Goal: Transaction & Acquisition: Download file/media

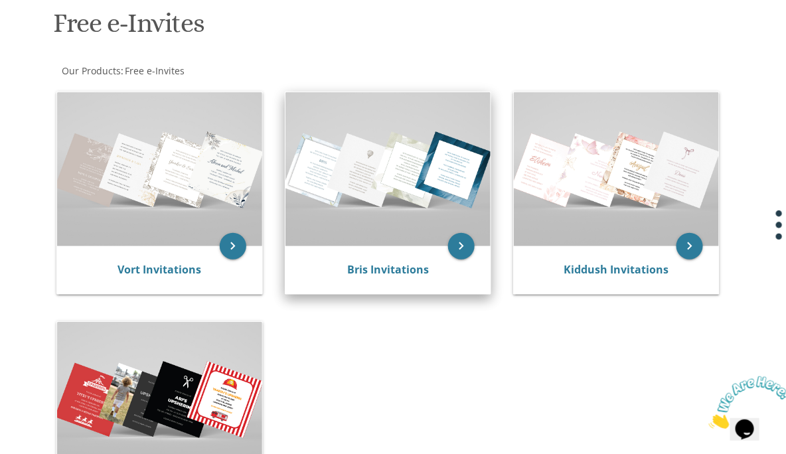
scroll to position [214, 0]
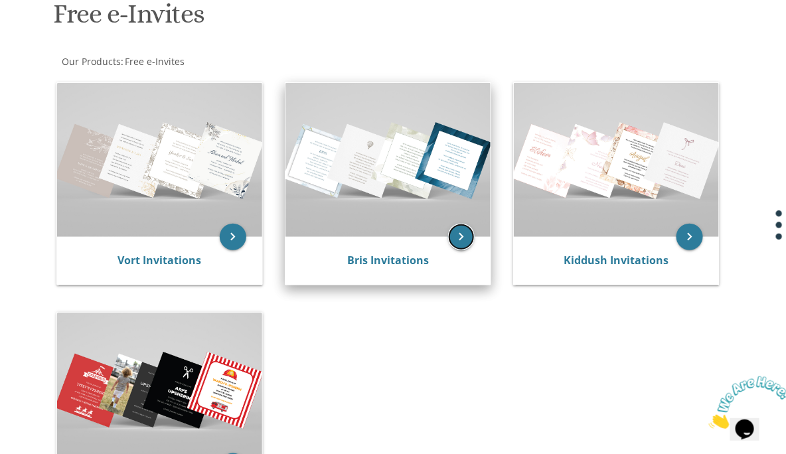
click at [464, 238] on icon "keyboard_arrow_right" at bounding box center [461, 237] width 27 height 27
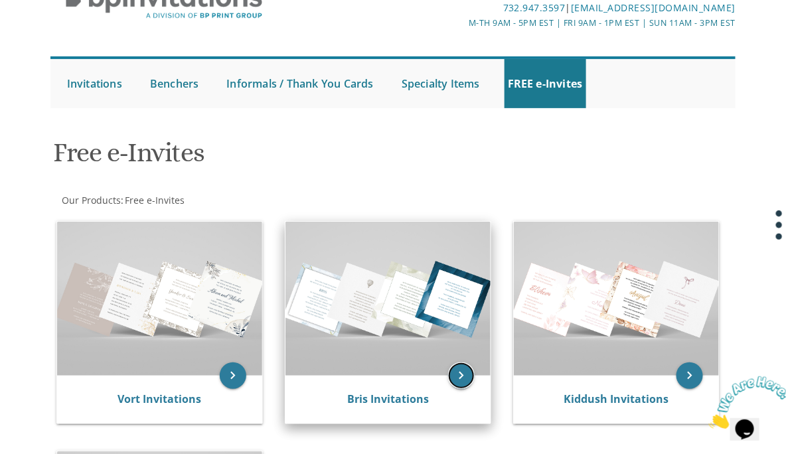
scroll to position [0, 0]
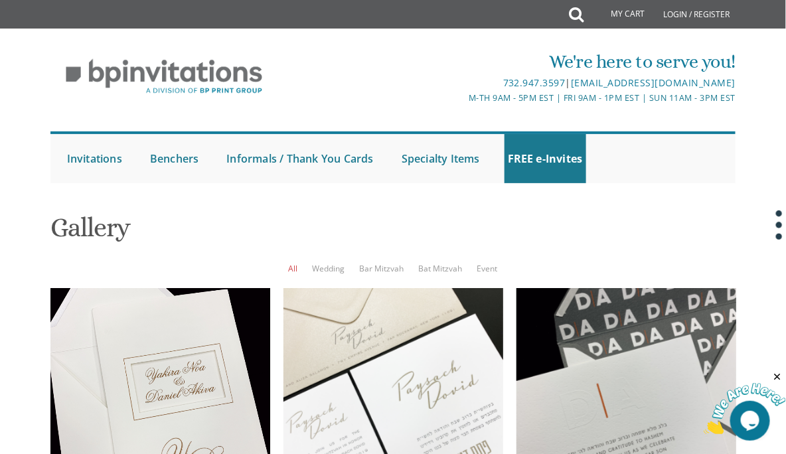
scroll to position [1397, 0]
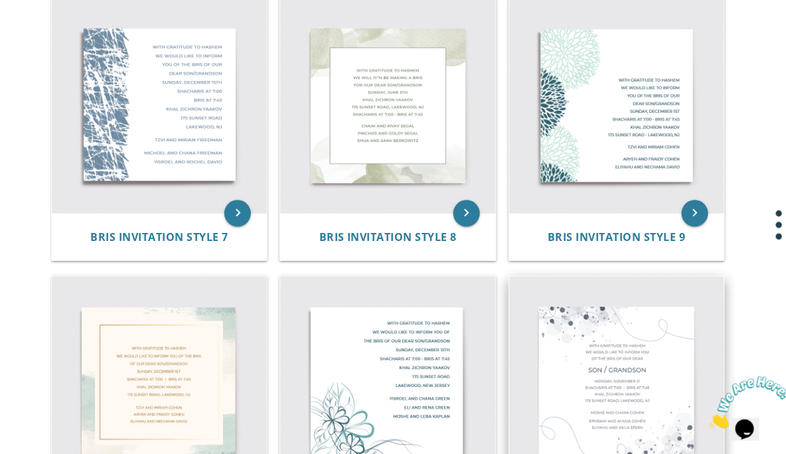
scroll to position [1009, 0]
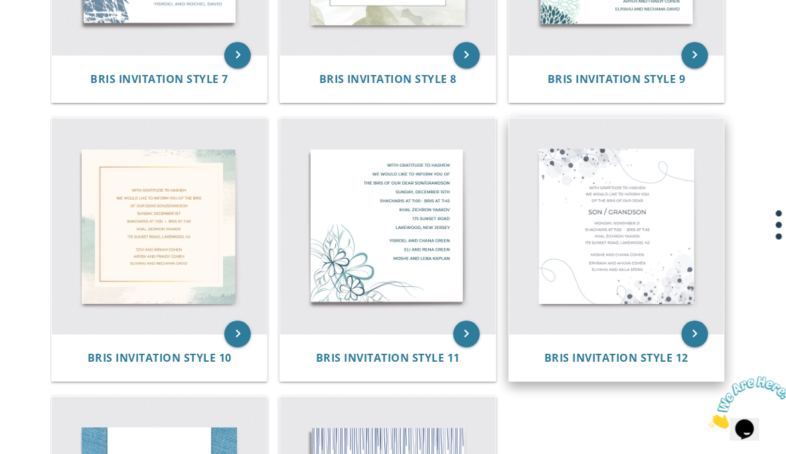
click at [585, 246] on img at bounding box center [616, 225] width 215 height 215
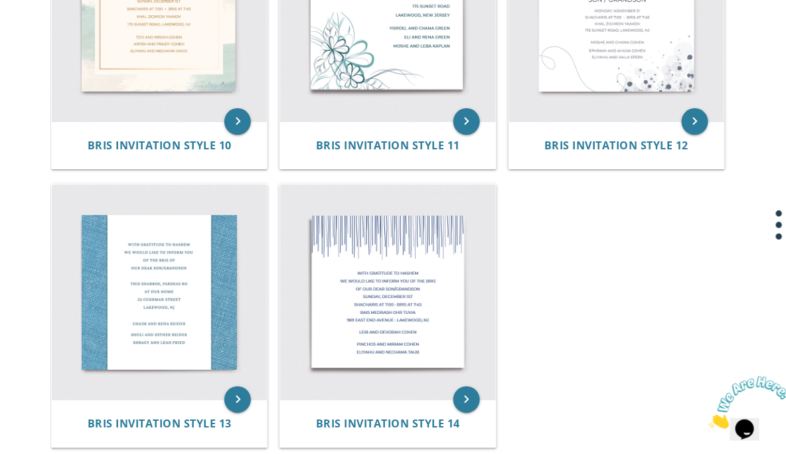
scroll to position [1434, 0]
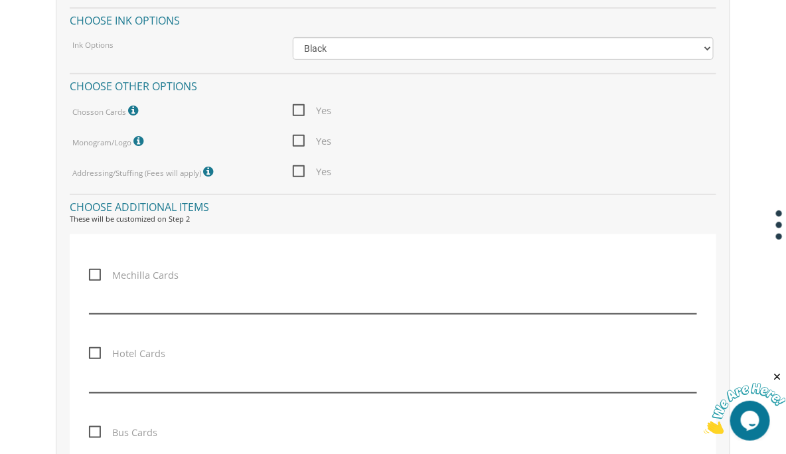
scroll to position [1699, 0]
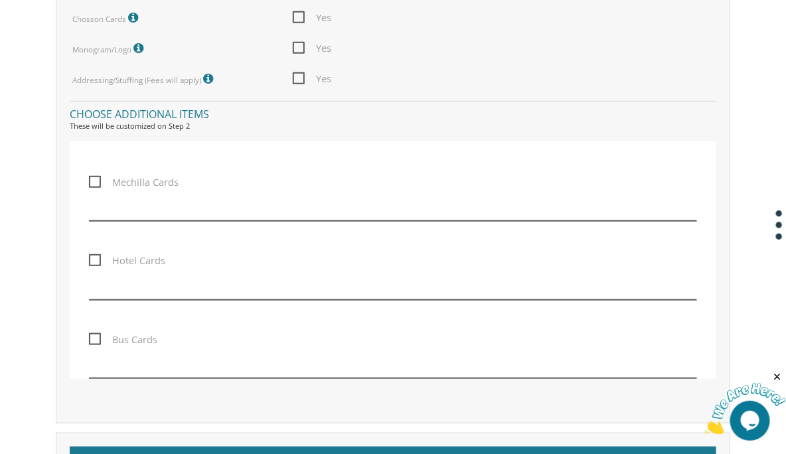
click at [97, 179] on span "Mechilla Cards" at bounding box center [134, 182] width 90 height 17
click at [97, 179] on input "Mechilla Cards" at bounding box center [93, 181] width 9 height 9
click at [96, 179] on span "Mechilla Cards" at bounding box center [134, 182] width 90 height 17
click at [96, 179] on input "Mechilla Cards" at bounding box center [93, 181] width 9 height 9
checkbox input "false"
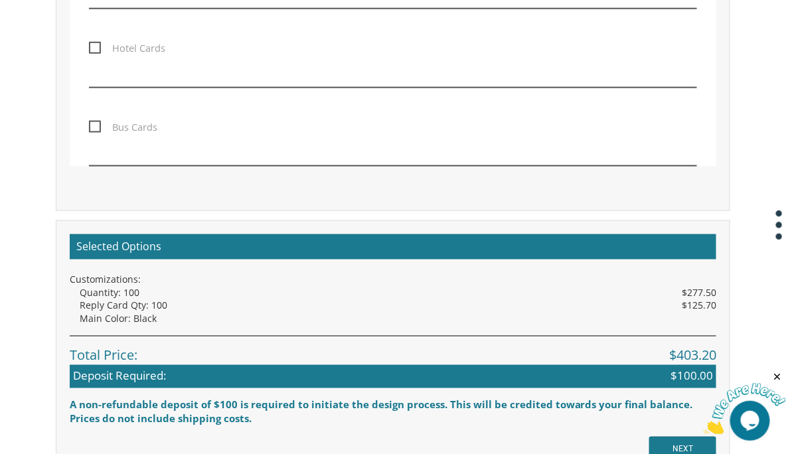
scroll to position [1965, 0]
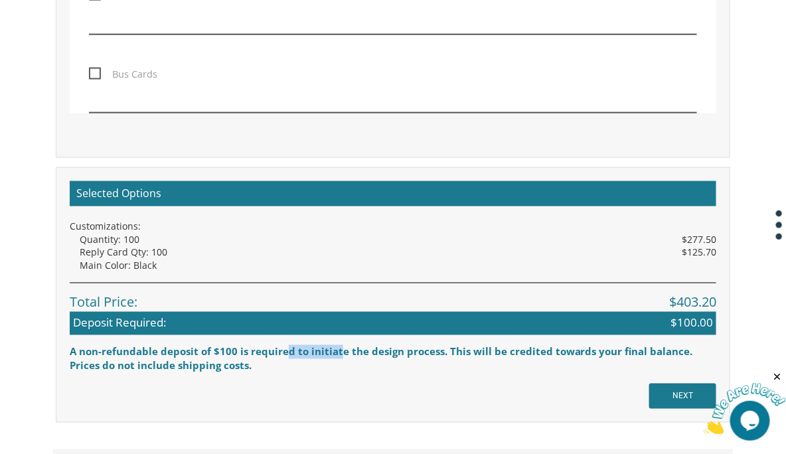
drag, startPoint x: 319, startPoint y: 348, endPoint x: 339, endPoint y: 348, distance: 19.3
click at [338, 348] on div "A non-refundable deposit of $100 is required to initiate the design process. Th…" at bounding box center [393, 352] width 646 height 14
drag, startPoint x: 339, startPoint y: 348, endPoint x: 413, endPoint y: 348, distance: 74.3
click at [413, 348] on div "A non-refundable deposit of $100 is required to initiate the design process. Th…" at bounding box center [393, 352] width 646 height 14
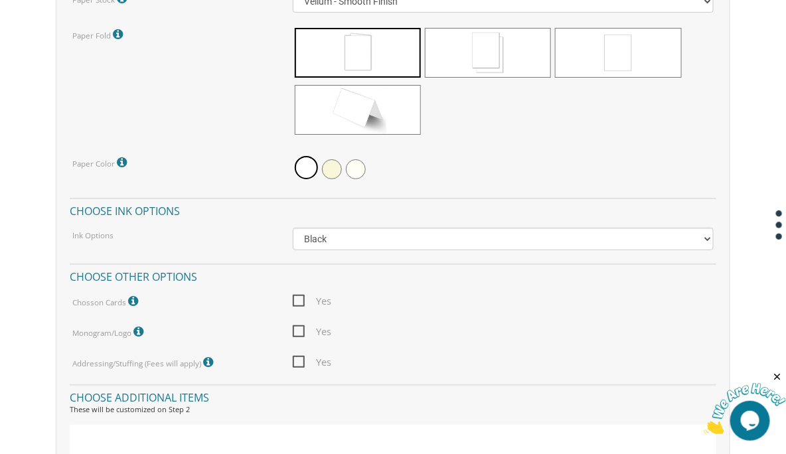
scroll to position [1381, 0]
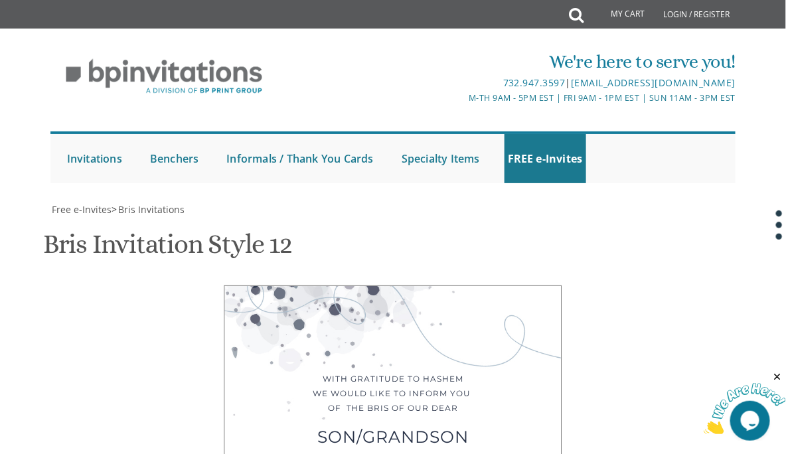
scroll to position [692, 0]
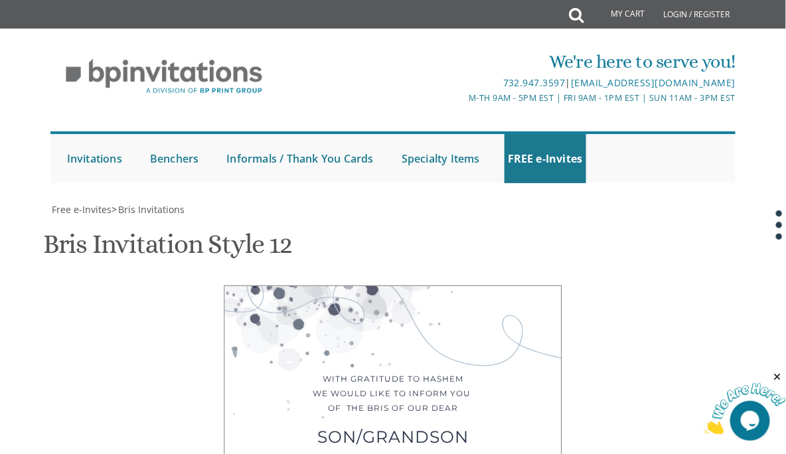
type input "kivamoey@gmail.com"
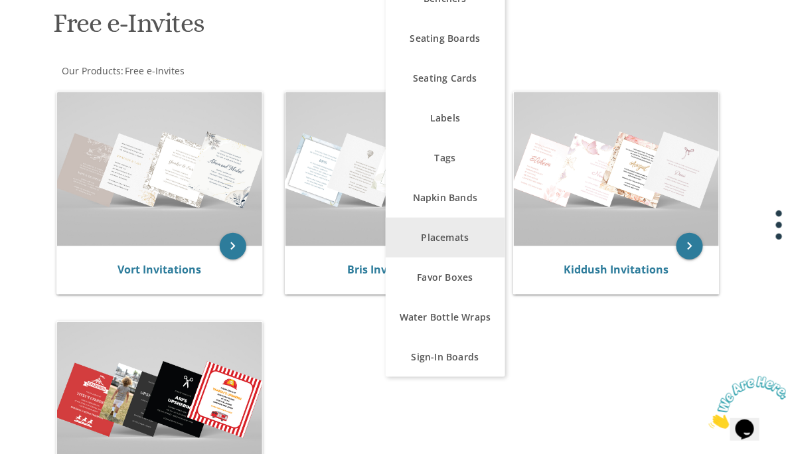
scroll to position [212, 0]
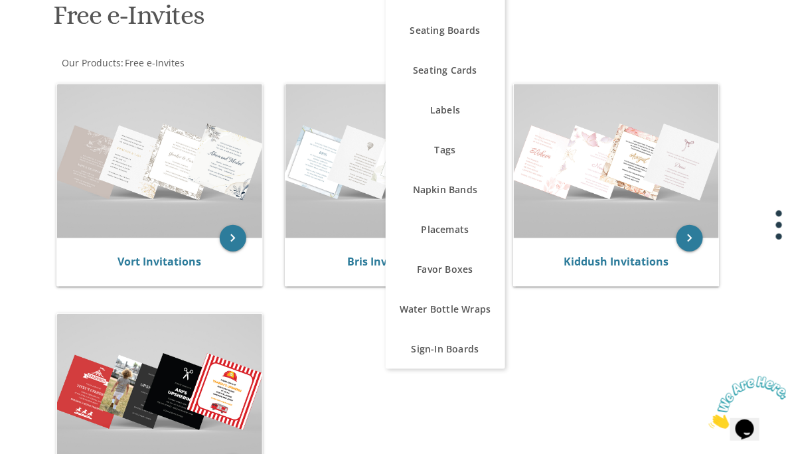
click at [592, 48] on div "Free e-Invites Our Products : Free e-Invites Browse these categories under "Fre…" at bounding box center [393, 261] width 686 height 541
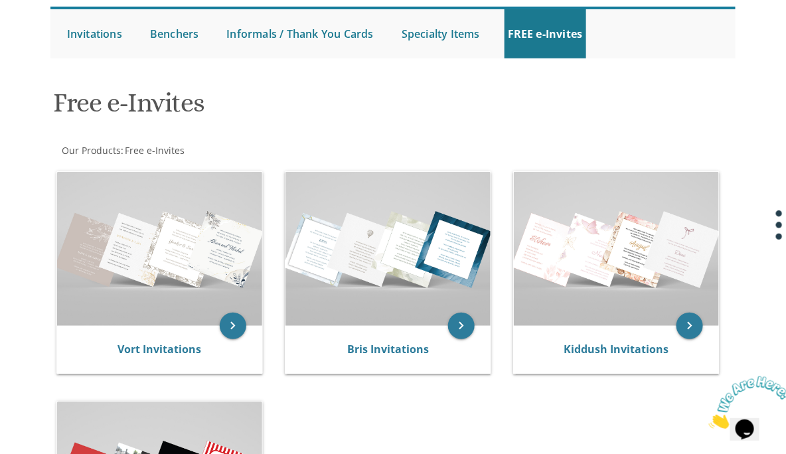
scroll to position [0, 0]
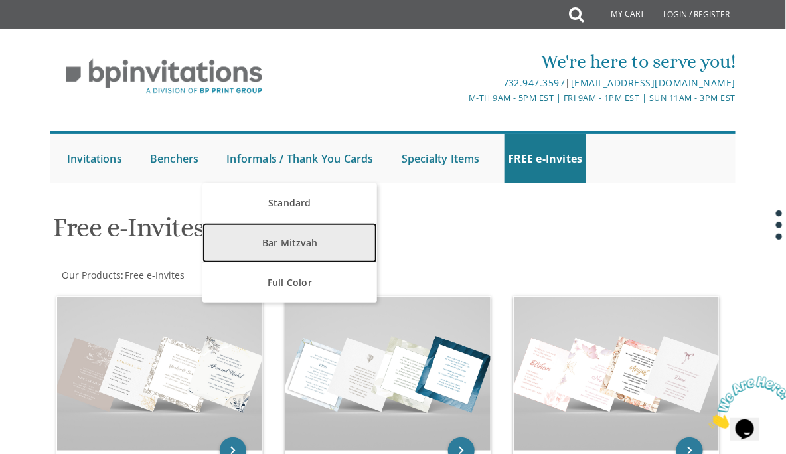
click at [295, 240] on link "Bar Mitzvah" at bounding box center [289, 243] width 175 height 40
